Goal: Task Accomplishment & Management: Use online tool/utility

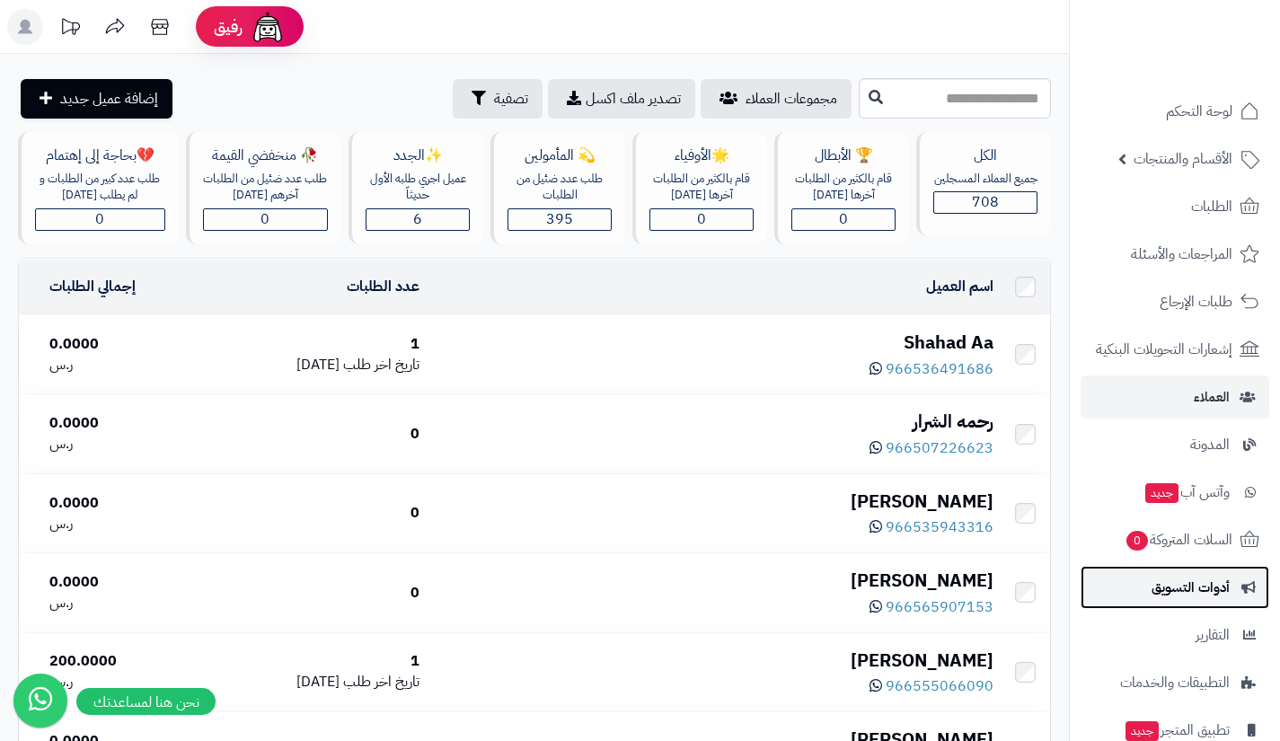
click at [1118, 604] on link "أدوات التسويق" at bounding box center [1174, 587] width 189 height 43
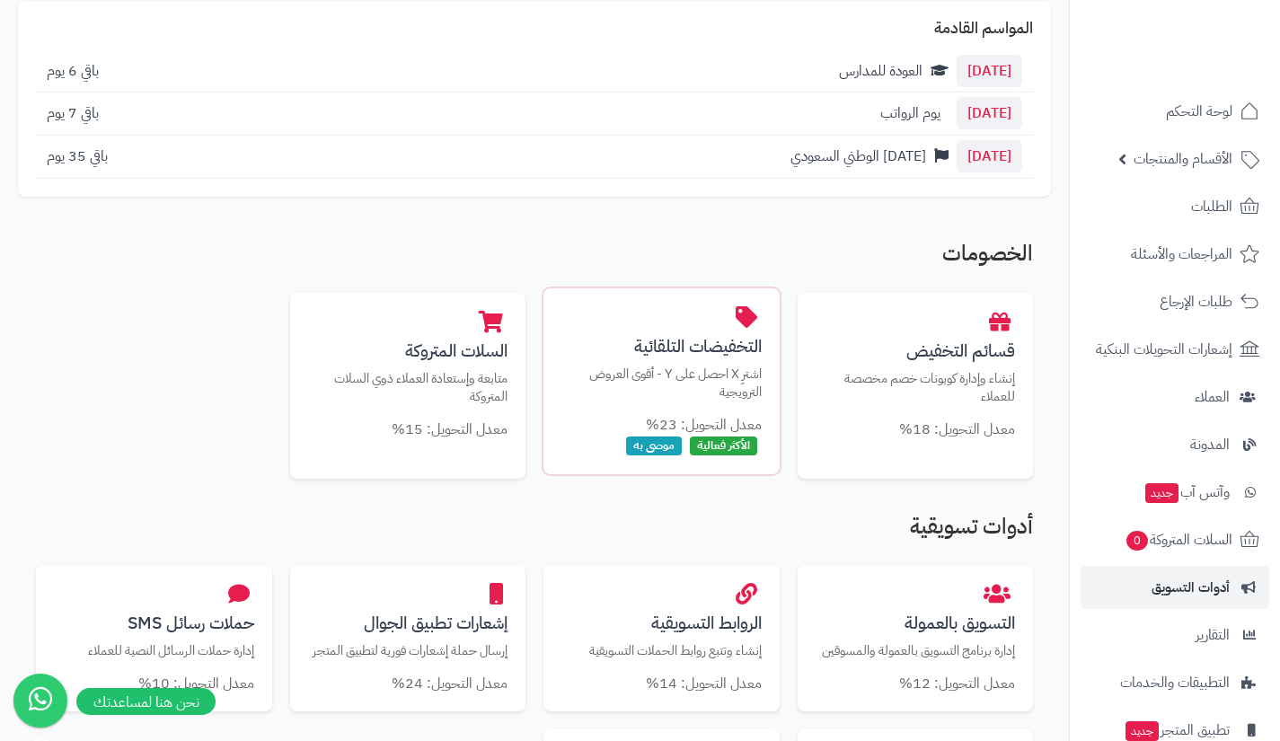
scroll to position [213, 0]
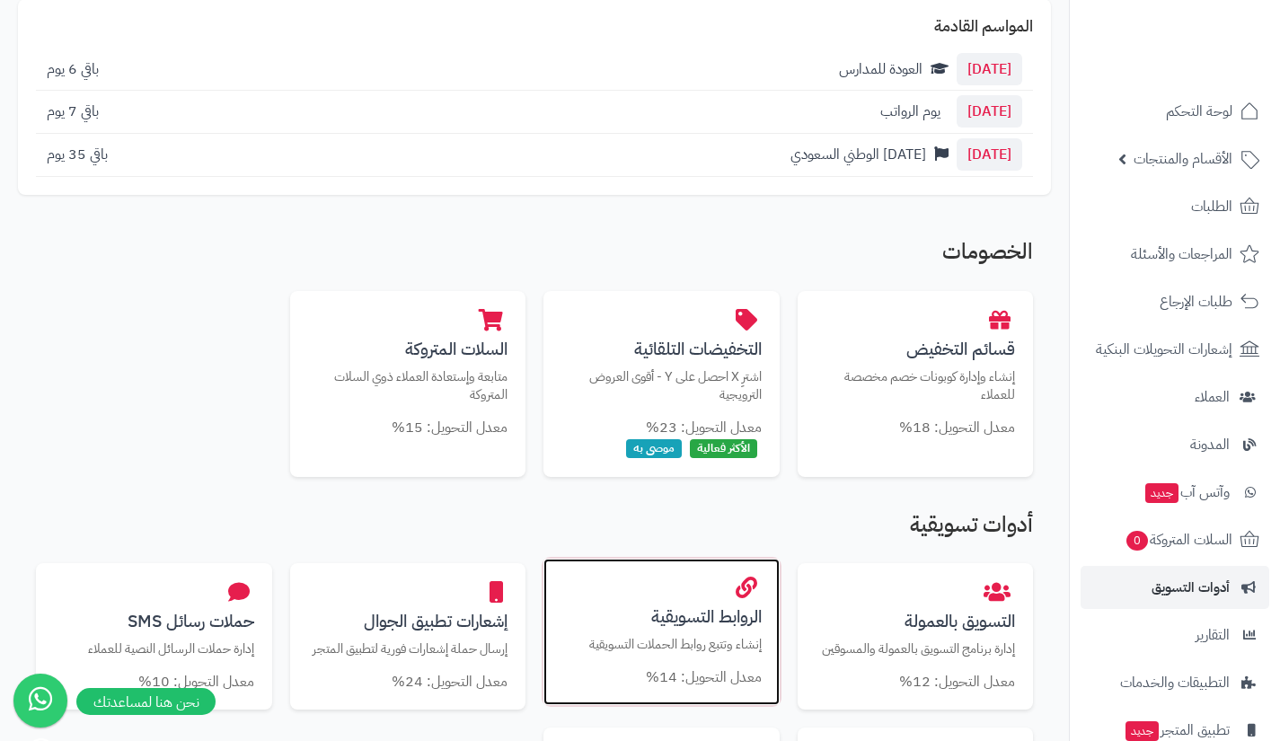
click at [638, 615] on h3 "الروابط التسويقية" at bounding box center [661, 616] width 200 height 19
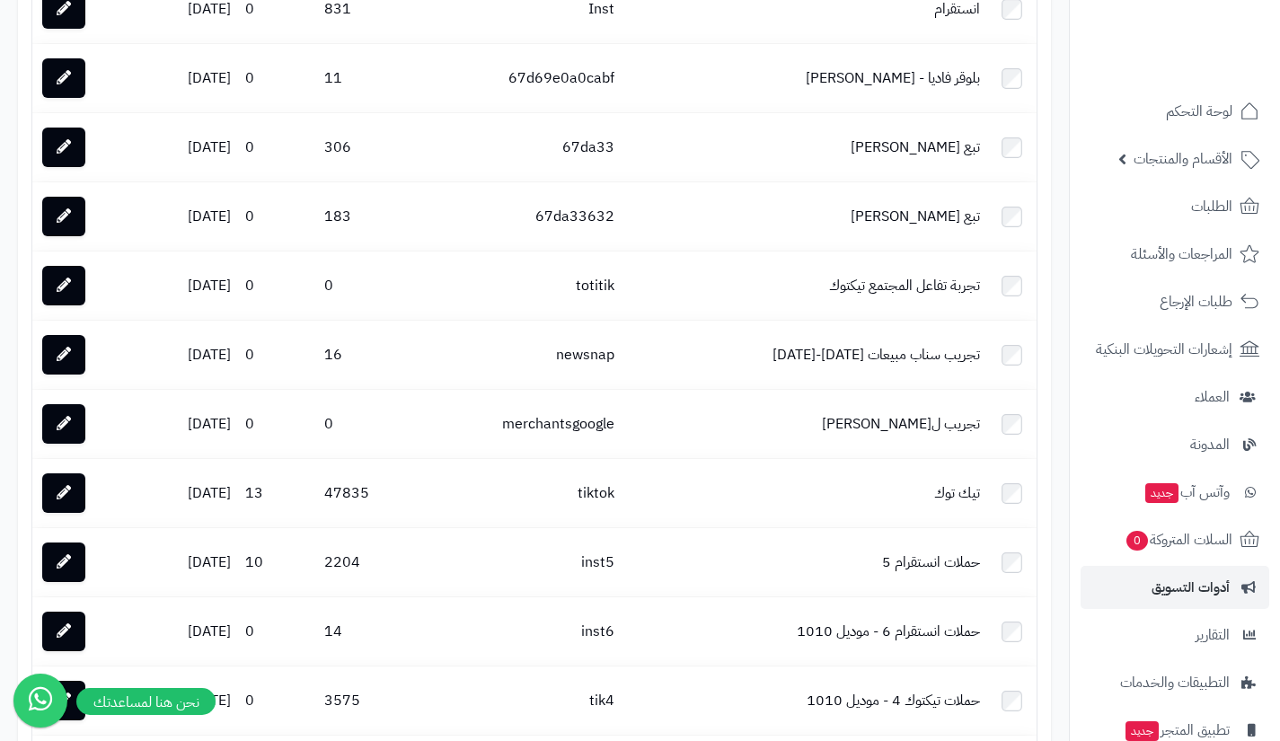
scroll to position [1375, 0]
